Goal: Information Seeking & Learning: Learn about a topic

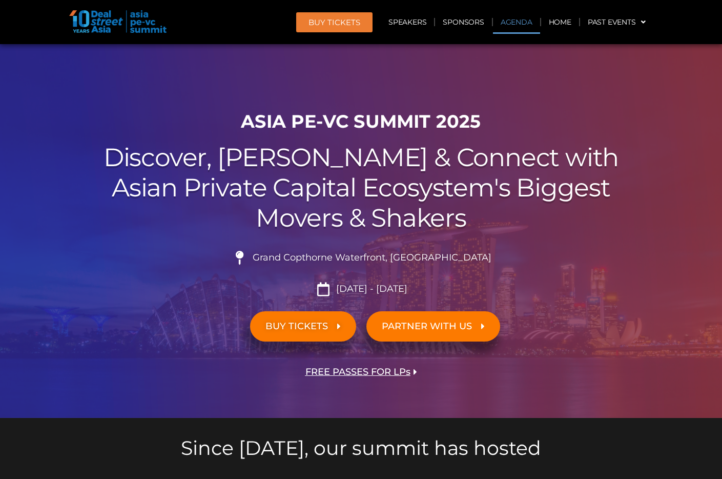
click at [506, 31] on link "Agenda" at bounding box center [516, 22] width 47 height 24
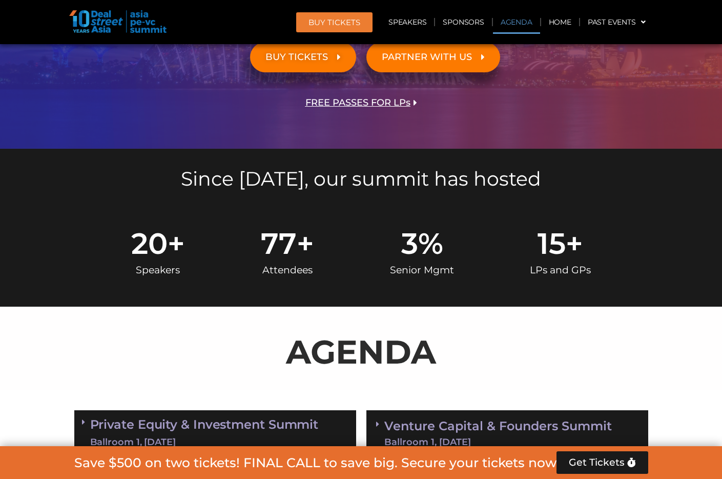
click at [510, 26] on link "Agenda" at bounding box center [516, 22] width 47 height 24
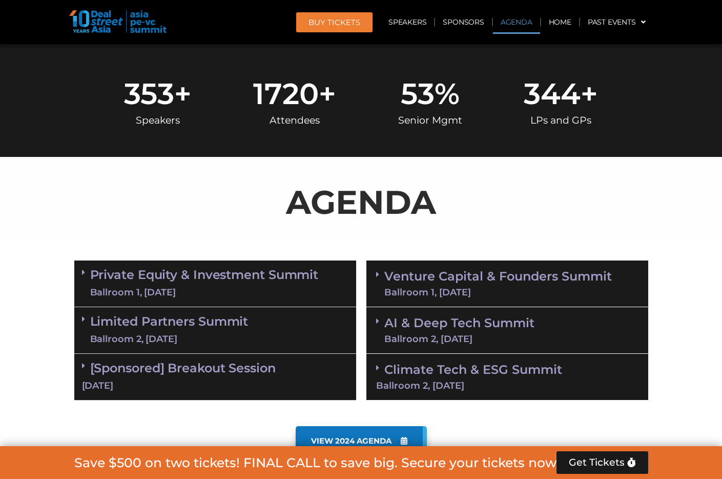
scroll to position [537, 0]
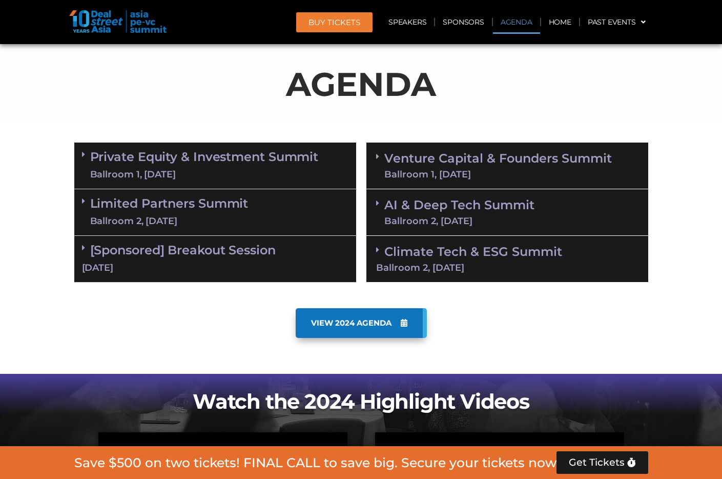
click at [309, 156] on link "Private Equity & Investment Summit Ballroom 1, [DATE]" at bounding box center [204, 165] width 229 height 31
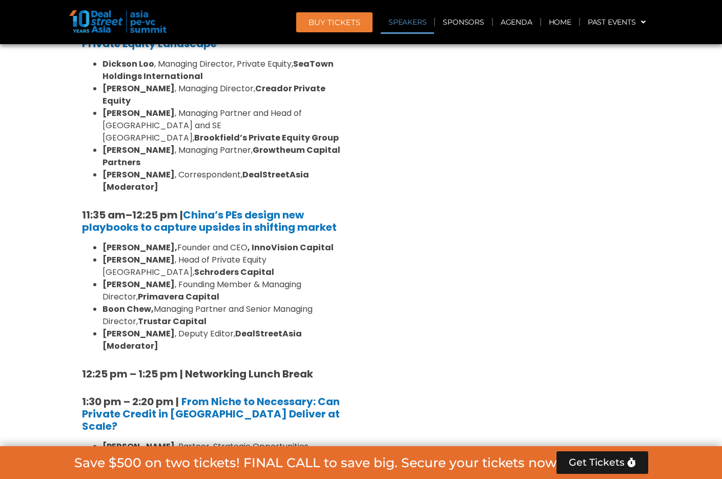
scroll to position [973, 0]
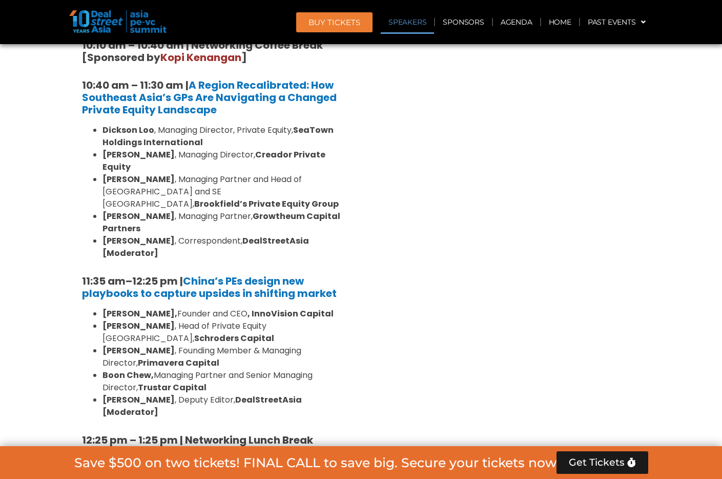
drag, startPoint x: 371, startPoint y: 206, endPoint x: 333, endPoint y: 106, distance: 106.9
click at [333, 124] on li "[PERSON_NAME] , Managing Director, Private Equity, SeaTown Holdings Internation…" at bounding box center [226, 136] width 246 height 25
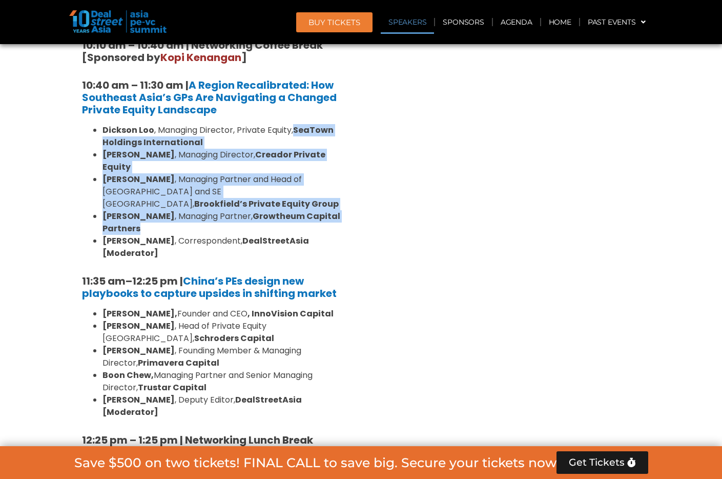
drag, startPoint x: 333, startPoint y: 107, endPoint x: 355, endPoint y: 190, distance: 85.9
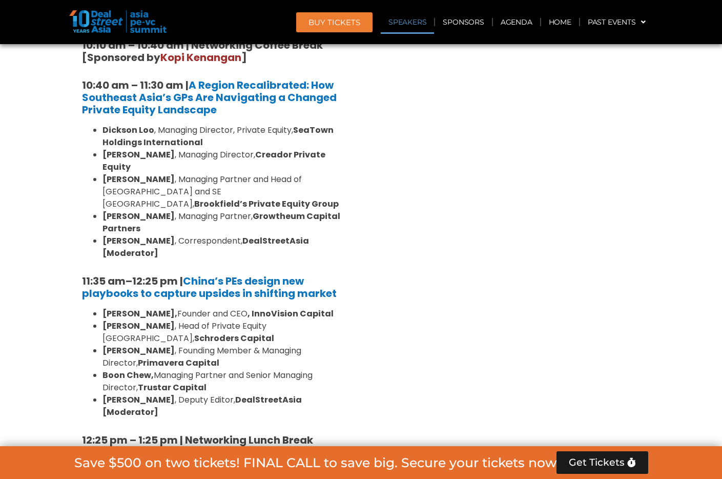
click at [0, 0] on strong "Speaker Updates," at bounding box center [0, 0] width 0 height 0
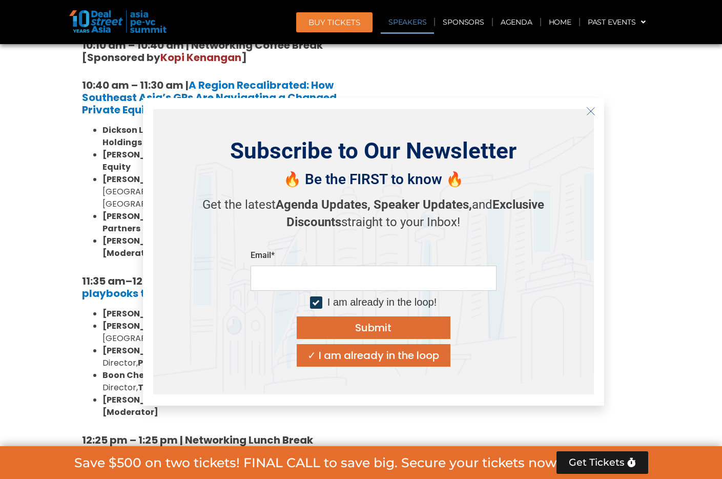
click at [374, 199] on strong "Speaker Updates," at bounding box center [423, 204] width 98 height 14
click at [594, 109] on icon "Close" at bounding box center [591, 111] width 9 height 9
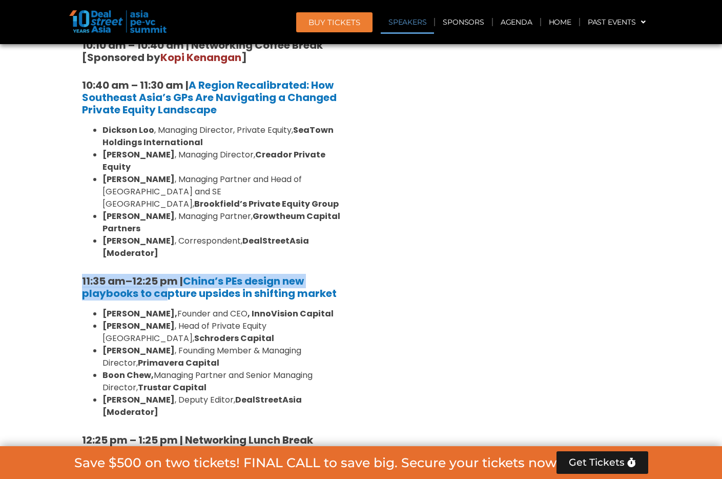
drag, startPoint x: 70, startPoint y: 230, endPoint x: 183, endPoint y: 226, distance: 113.4
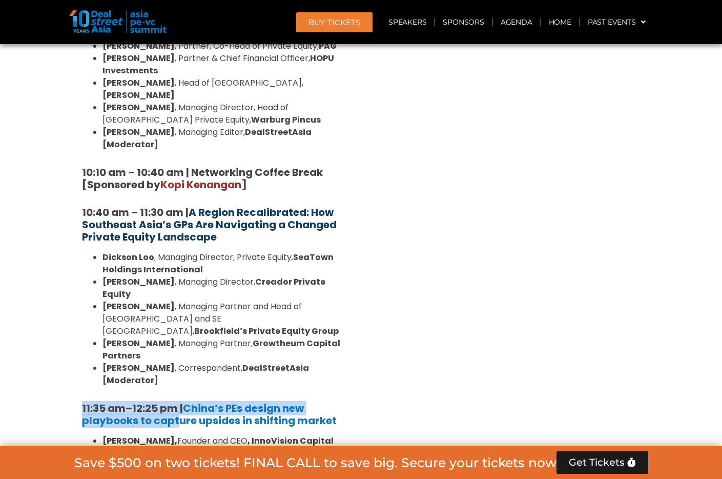
scroll to position [847, 0]
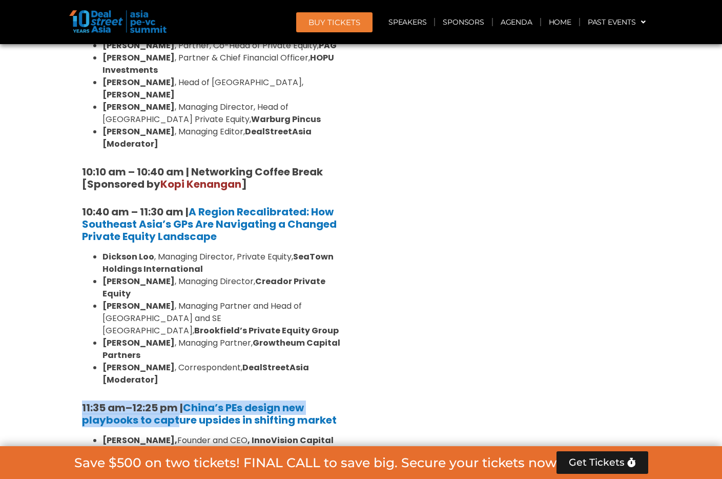
drag, startPoint x: 72, startPoint y: 190, endPoint x: 367, endPoint y: 327, distance: 324.6
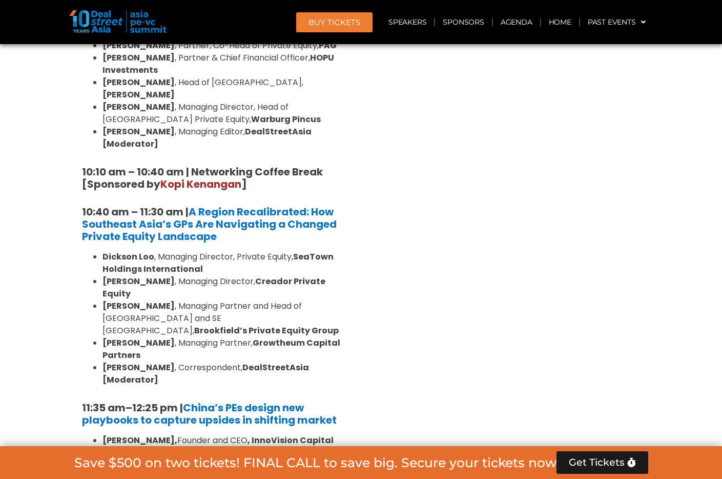
drag, startPoint x: 344, startPoint y: 324, endPoint x: 83, endPoint y: 181, distance: 297.4
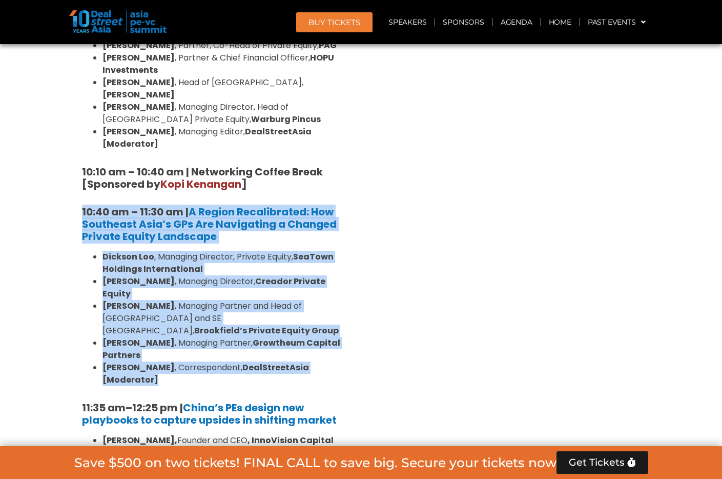
drag, startPoint x: 77, startPoint y: 185, endPoint x: 346, endPoint y: 331, distance: 305.8
copy div "10:40 am – 11:30 am | A Region Recalibrated: How Southeast Asia’s GPs Are Navig…"
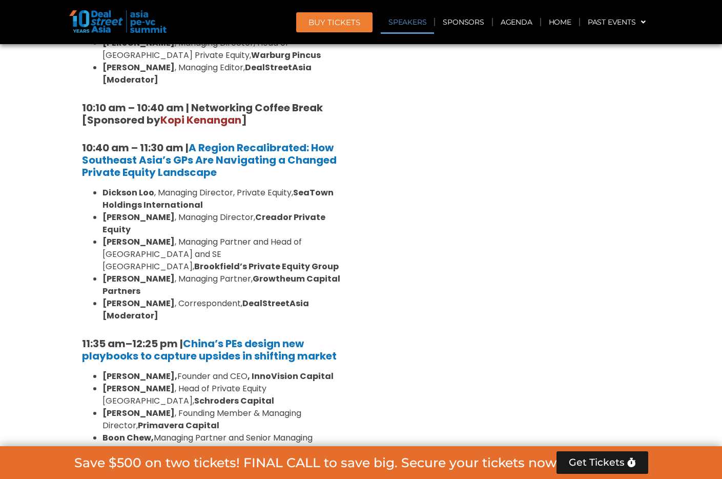
scroll to position [904, 0]
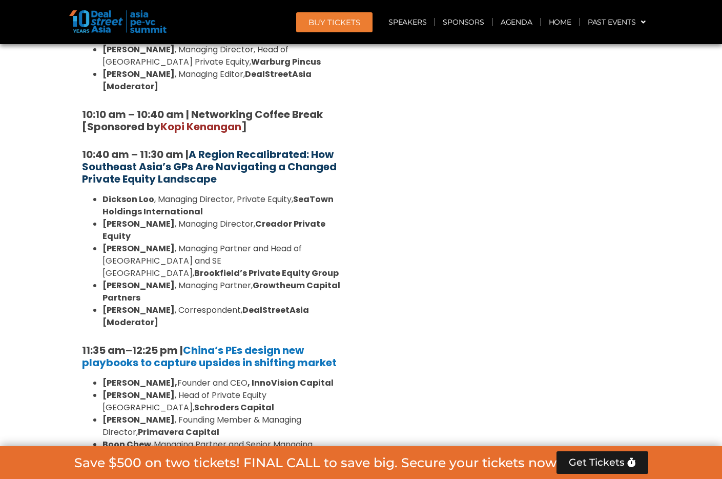
click at [251, 147] on strong "A Region Recalibrated: How Southeast Asia’s GPs Are Navigating a Changed Privat…" at bounding box center [209, 166] width 255 height 39
